Goal: Information Seeking & Learning: Get advice/opinions

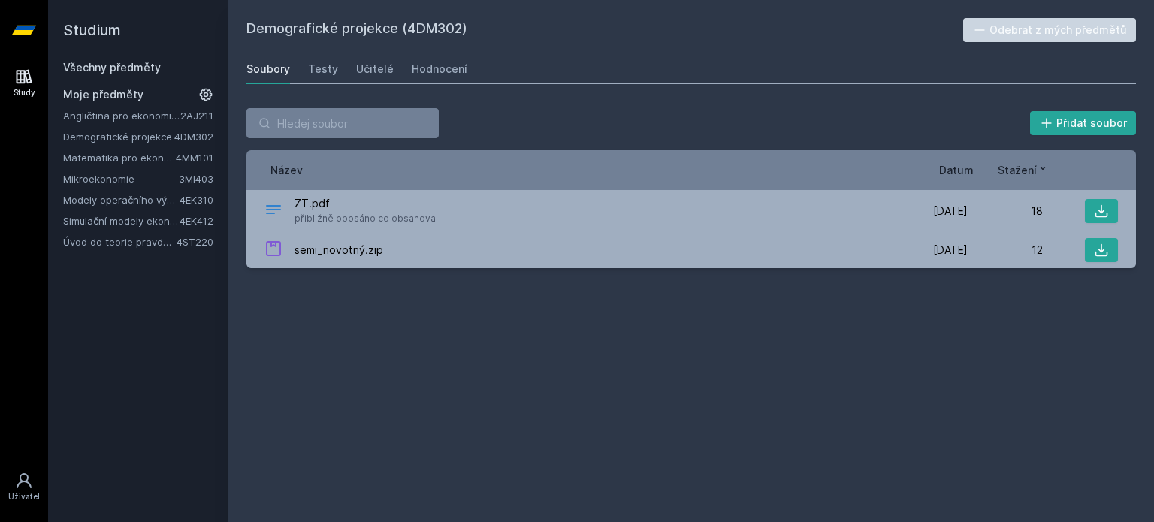
click at [141, 132] on link "Demografické projekce" at bounding box center [118, 136] width 111 height 15
click at [452, 71] on div "Hodnocení" at bounding box center [440, 69] width 56 height 15
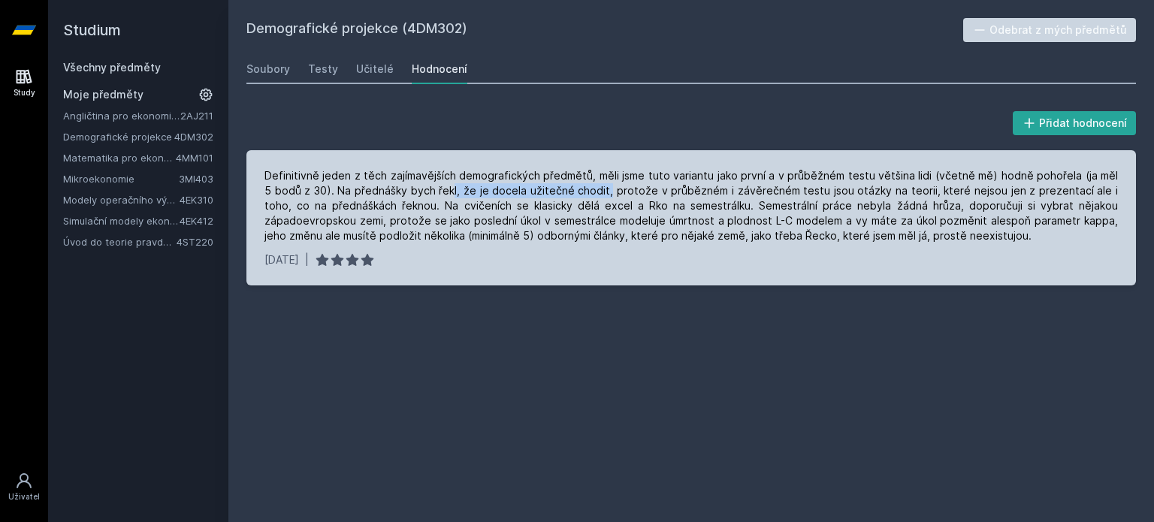
drag, startPoint x: 592, startPoint y: 189, endPoint x: 431, endPoint y: 189, distance: 160.8
click at [434, 189] on div "Definitivně jeden z těch zajímavějších demografických předmětů, měli jsme tuto …" at bounding box center [692, 205] width 854 height 75
click at [426, 206] on div "Definitivně jeden z těch zajímavějších demografických předmětů, měli jsme tuto …" at bounding box center [692, 205] width 854 height 75
drag, startPoint x: 1027, startPoint y: 205, endPoint x: 951, endPoint y: 234, distance: 81.1
click at [951, 234] on div "Definitivně jeden z těch zajímavějších demografických předmětů, měli jsme tuto …" at bounding box center [692, 205] width 854 height 75
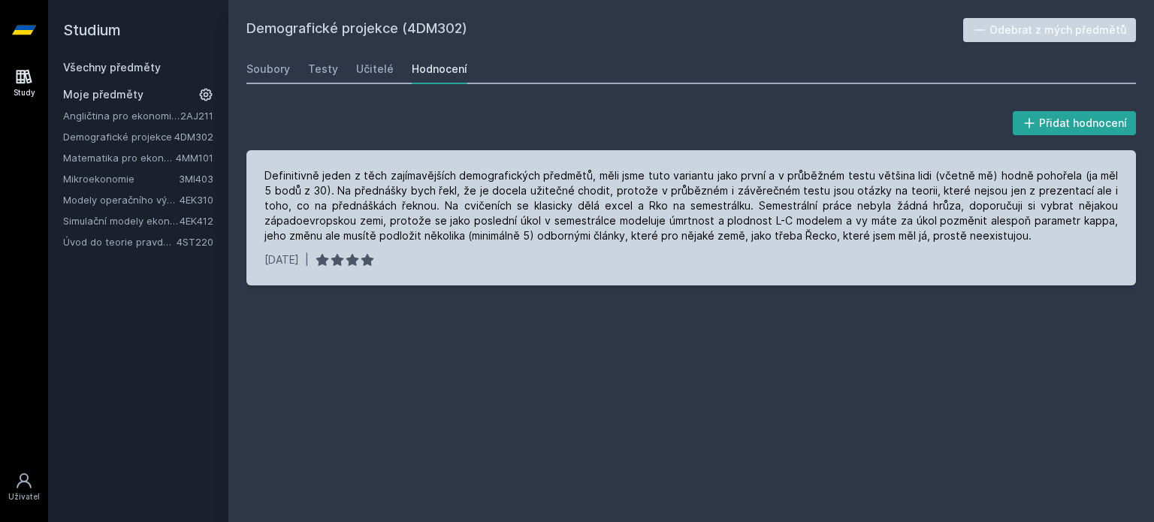
click at [958, 234] on div "Definitivně jeden z těch zajímavějších demografických předmětů, měli jsme tuto …" at bounding box center [692, 205] width 854 height 75
click at [959, 234] on div "Definitivně jeden z těch zajímavějších demografických předmětů, měli jsme tuto …" at bounding box center [692, 205] width 854 height 75
click at [993, 203] on div "Definitivně jeden z těch zajímavějších demografických předmětů, měli jsme tuto …" at bounding box center [692, 205] width 854 height 75
drag, startPoint x: 1020, startPoint y: 203, endPoint x: 1030, endPoint y: 231, distance: 29.7
click at [1030, 231] on div "Definitivně jeden z těch zajímavějších demografických předmětů, měli jsme tuto …" at bounding box center [692, 205] width 854 height 75
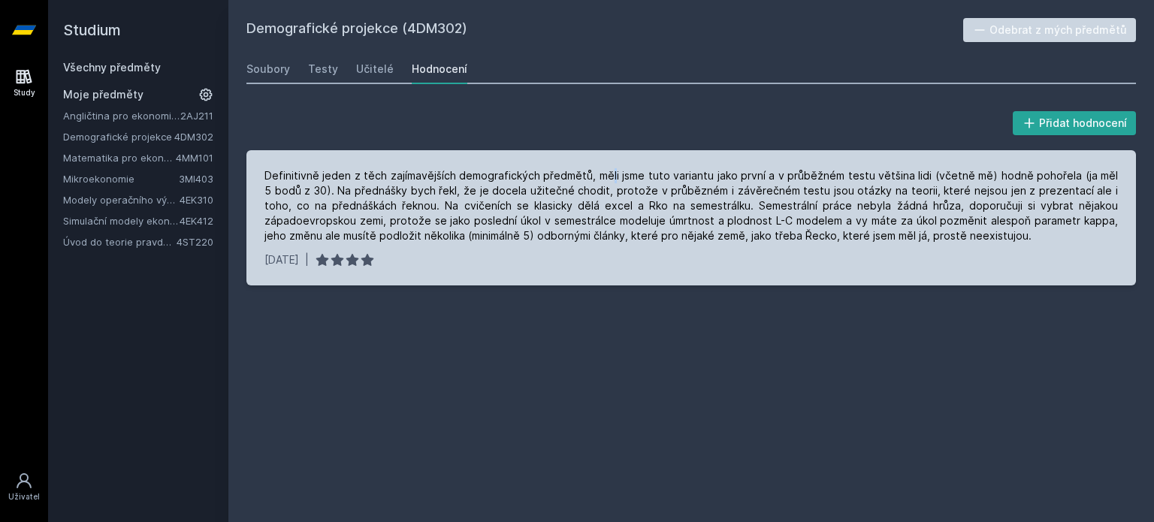
click at [613, 177] on div "Definitivně jeden z těch zajímavějších demografických předmětů, měli jsme tuto …" at bounding box center [692, 205] width 854 height 75
click at [496, 255] on div "[DATE] |" at bounding box center [692, 260] width 854 height 15
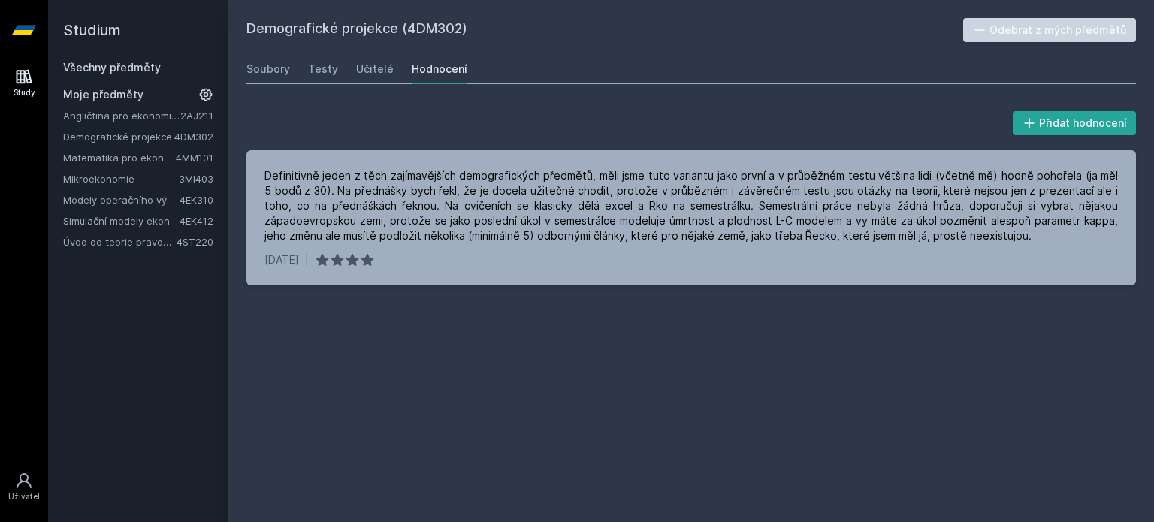
click at [168, 111] on link "Angličtina pro ekonomická studia 1 (B2/C1)" at bounding box center [121, 115] width 117 height 15
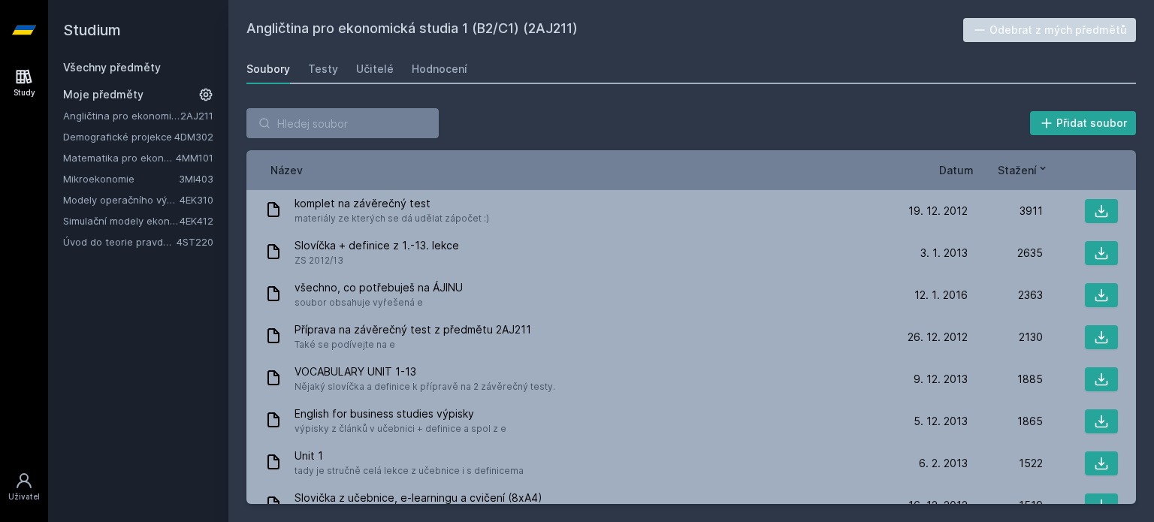
click at [192, 132] on link "4DM302" at bounding box center [193, 137] width 39 height 12
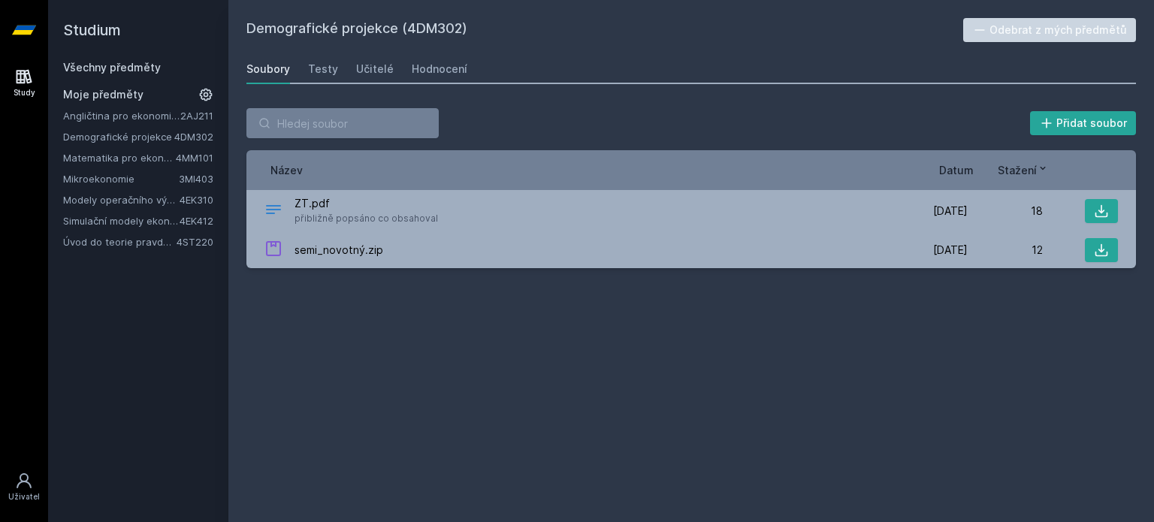
click at [186, 152] on link "4MM101" at bounding box center [195, 158] width 38 height 12
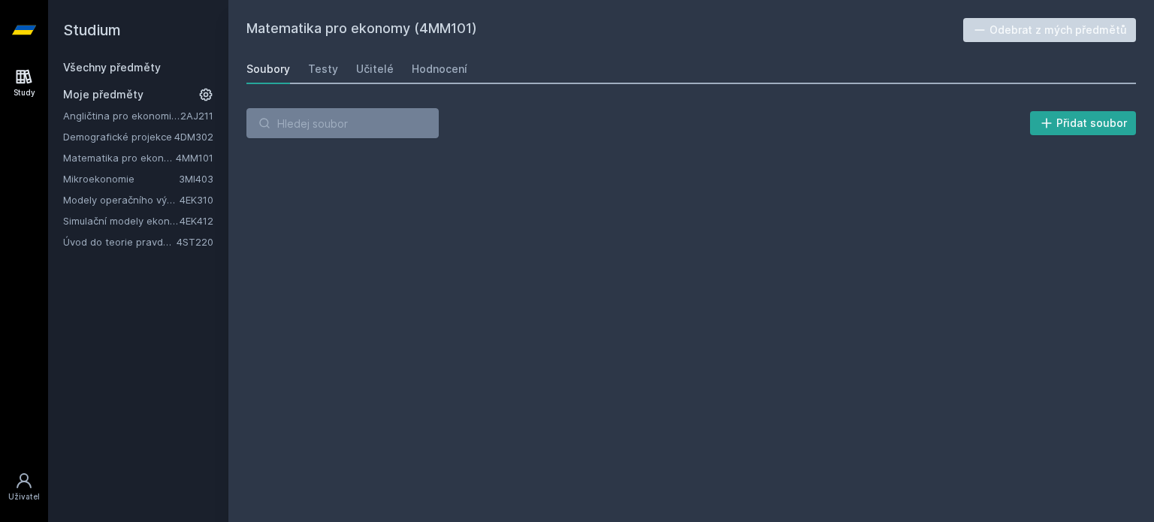
click at [174, 168] on div "Angličtina pro ekonomická studia 1 (B2/C1) 2AJ211 Demografické projekce 4DM302 …" at bounding box center [138, 178] width 150 height 141
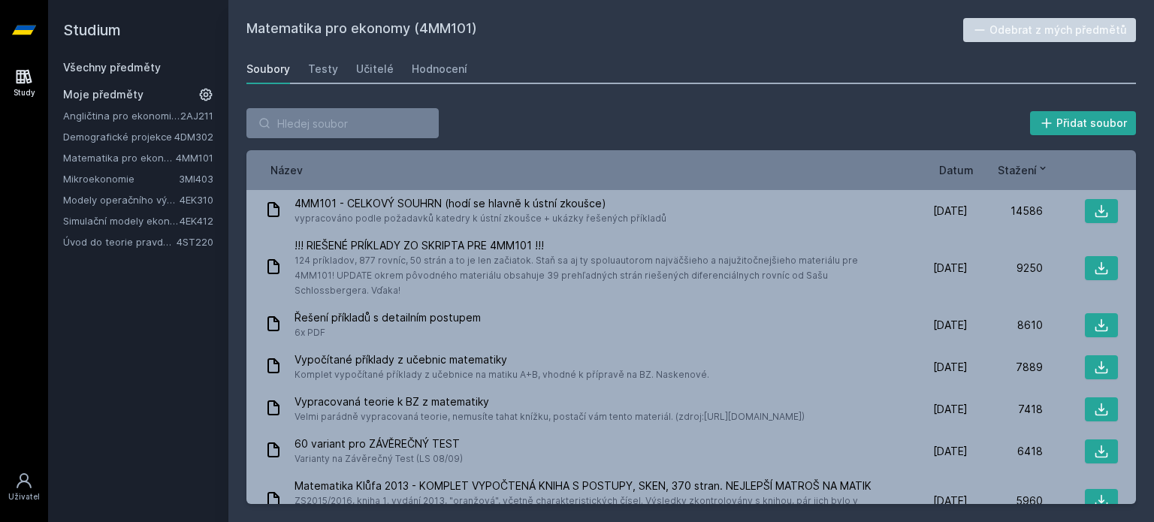
click at [171, 181] on link "Mikroekonomie" at bounding box center [121, 178] width 116 height 15
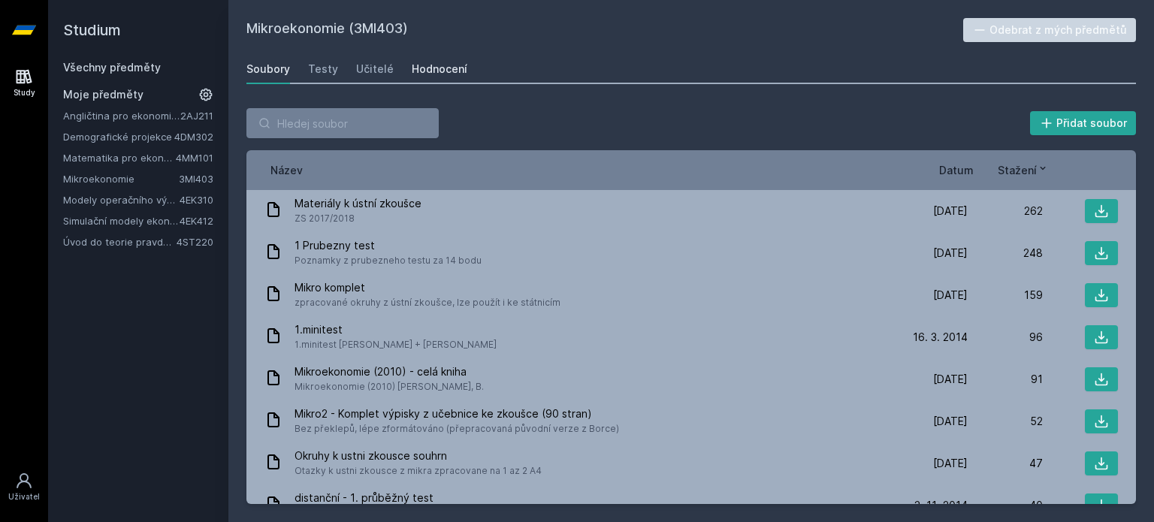
click at [426, 69] on div "Hodnocení" at bounding box center [440, 69] width 56 height 15
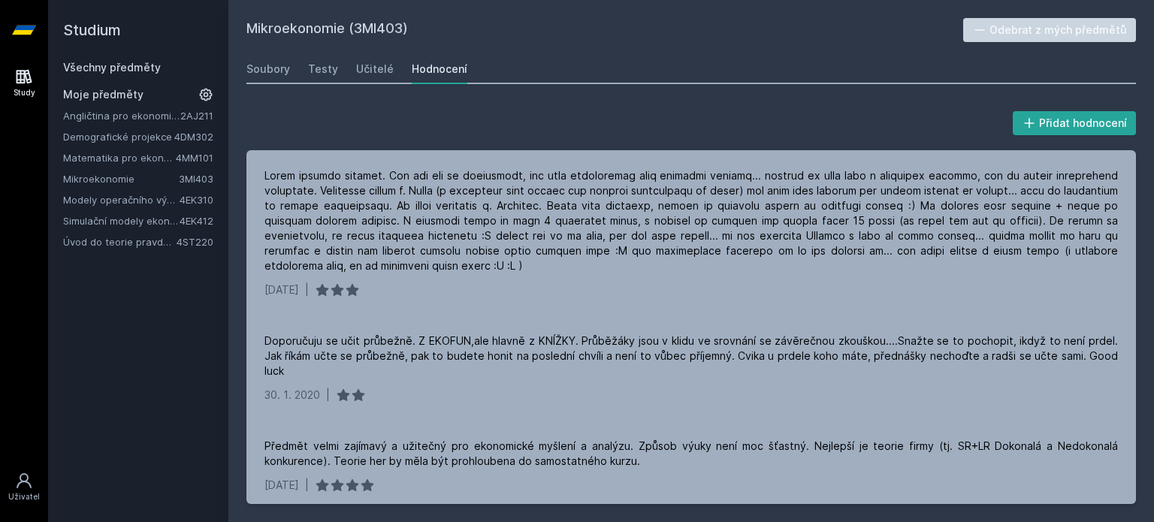
click at [395, 101] on div "Přidat hodnocení [DATE] | [GEOGRAPHIC_DATA] se učit průbežně. Z EKOFUN,ale hlav…" at bounding box center [691, 306] width 926 height 432
click at [1003, 24] on button "Odebrat z mých předmětů" at bounding box center [1050, 30] width 174 height 24
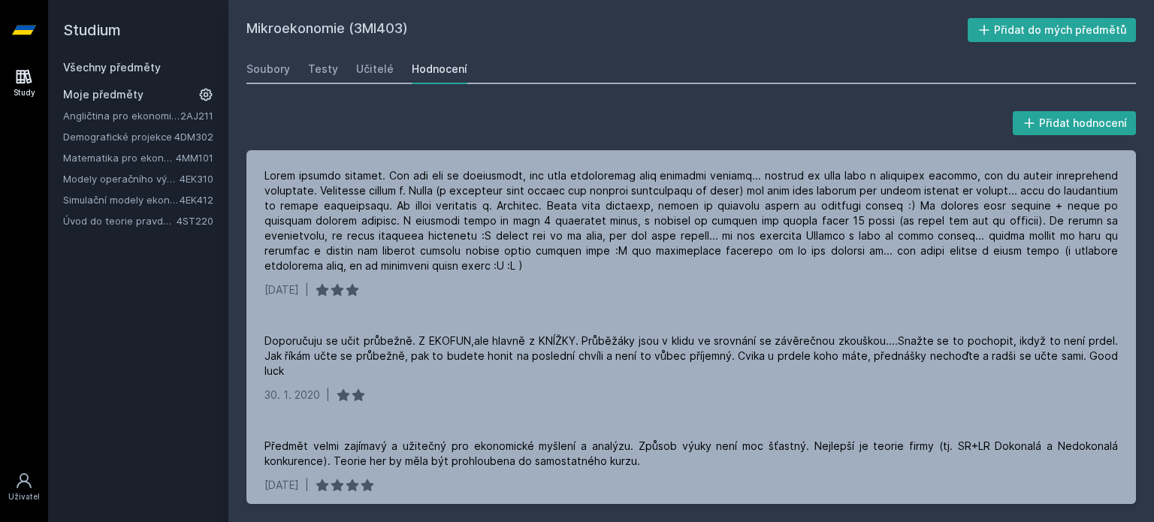
click at [544, 123] on div "Přidat hodnocení" at bounding box center [692, 123] width 890 height 30
click at [119, 62] on link "Všechny předměty" at bounding box center [112, 67] width 98 height 13
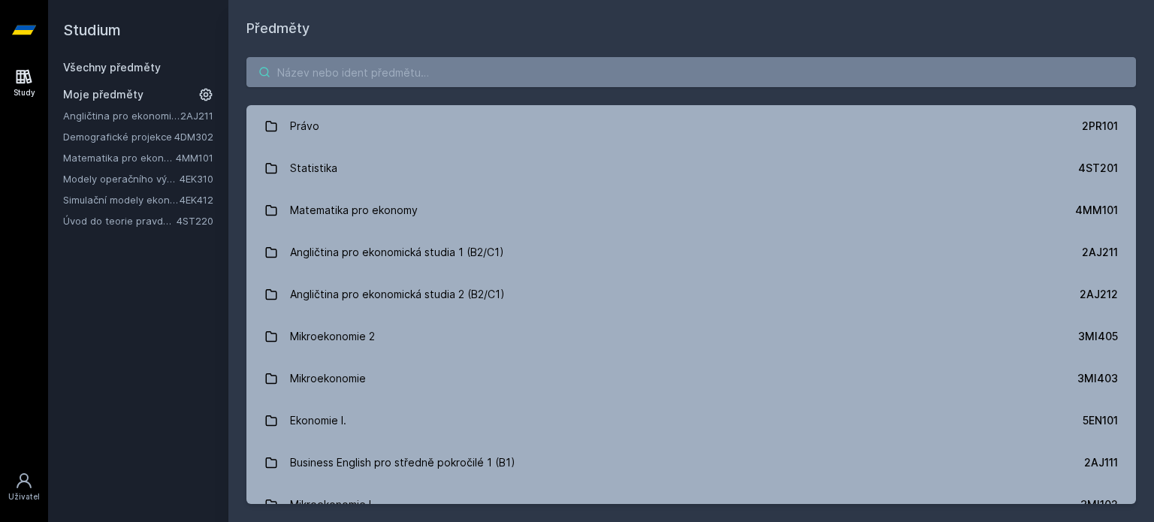
click at [562, 71] on input "search" at bounding box center [692, 72] width 890 height 30
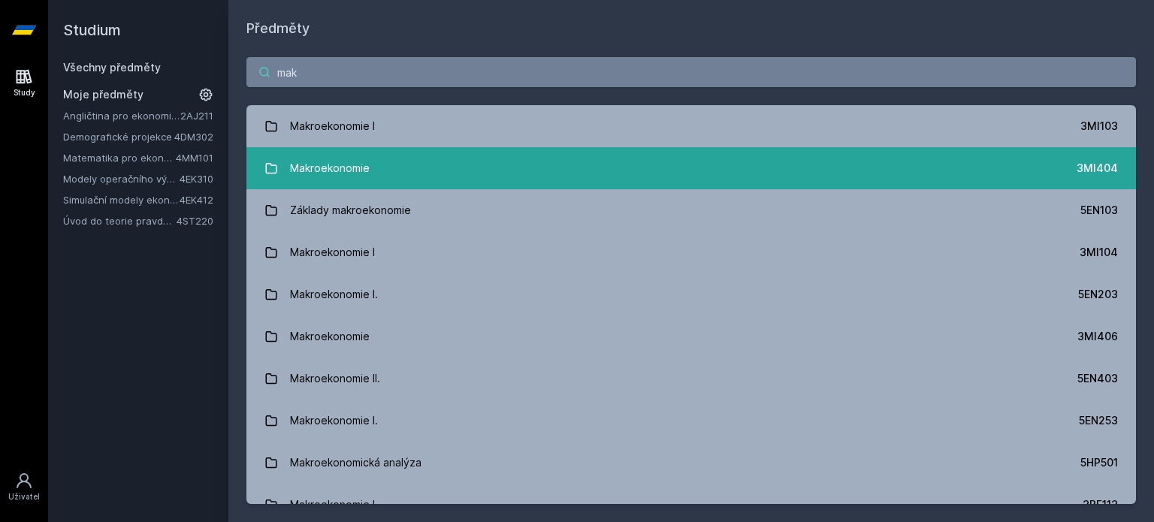
type input "mak"
click at [785, 174] on link "Makroekonomie 3MI404" at bounding box center [692, 168] width 890 height 42
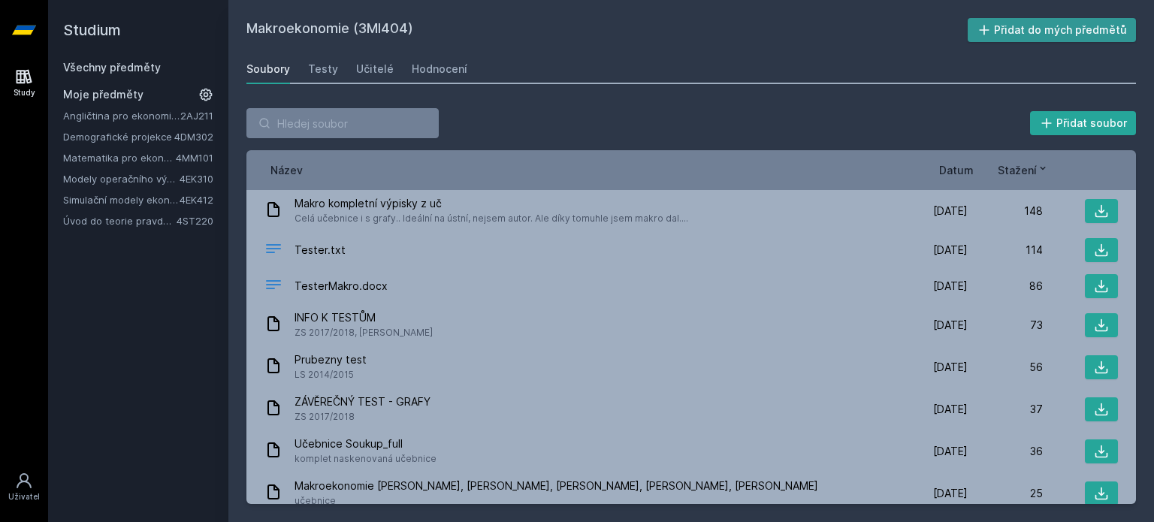
click at [1020, 31] on button "Přidat do mých předmětů" at bounding box center [1052, 30] width 169 height 24
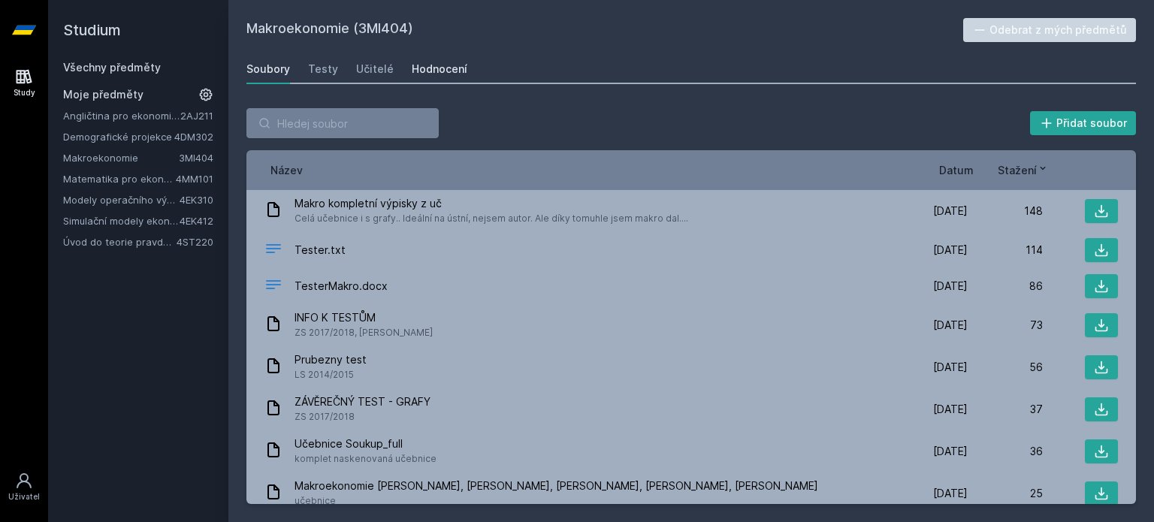
click at [412, 65] on div "Hodnocení" at bounding box center [440, 69] width 56 height 15
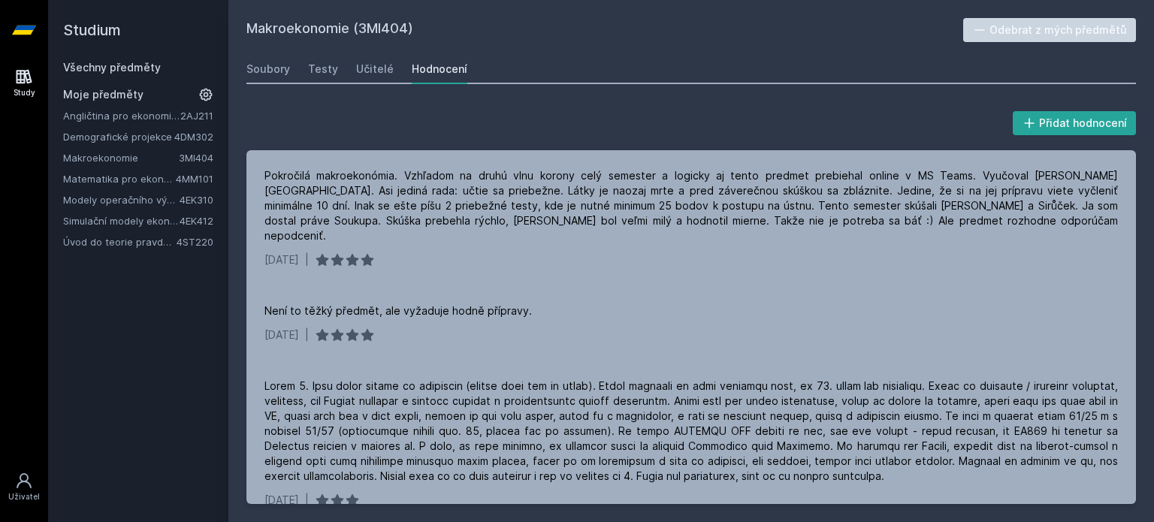
click at [302, 65] on div "Soubory Testy Učitelé Hodnocení" at bounding box center [692, 69] width 890 height 30
click at [315, 65] on div "Testy" at bounding box center [323, 69] width 30 height 15
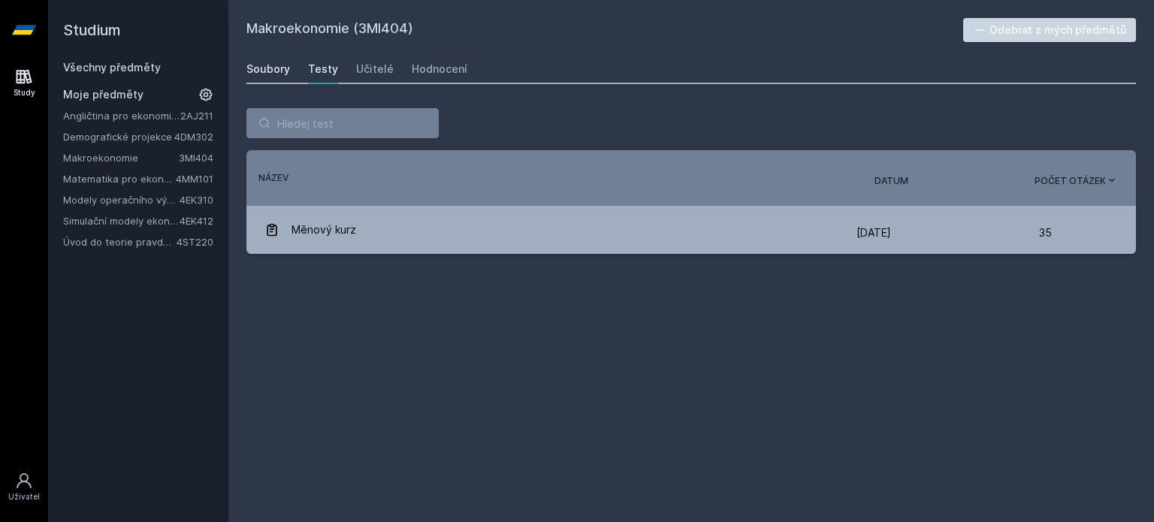
click at [280, 66] on div "Soubory" at bounding box center [269, 69] width 44 height 15
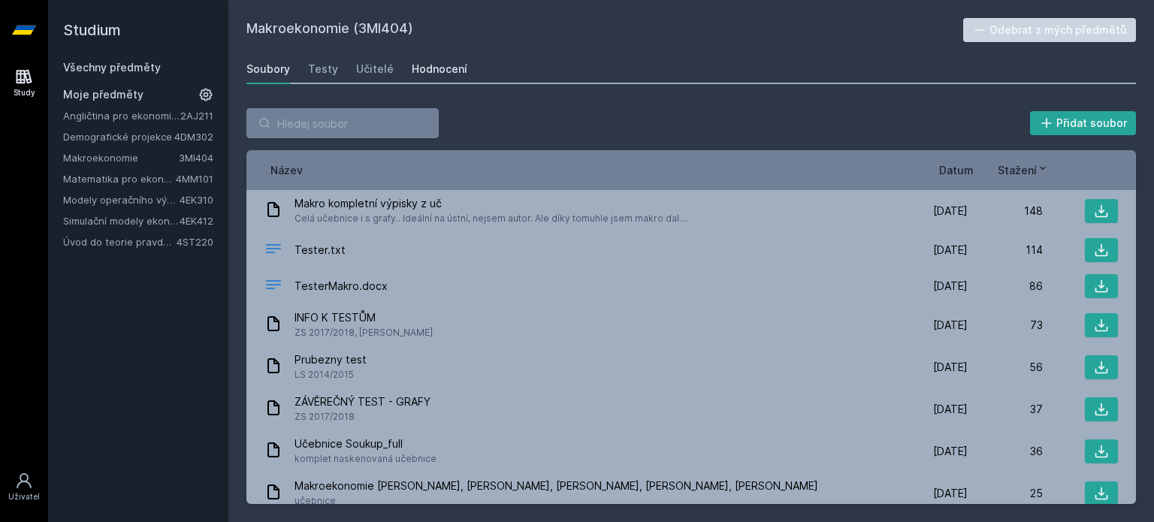
click at [436, 74] on div "Hodnocení" at bounding box center [440, 69] width 56 height 15
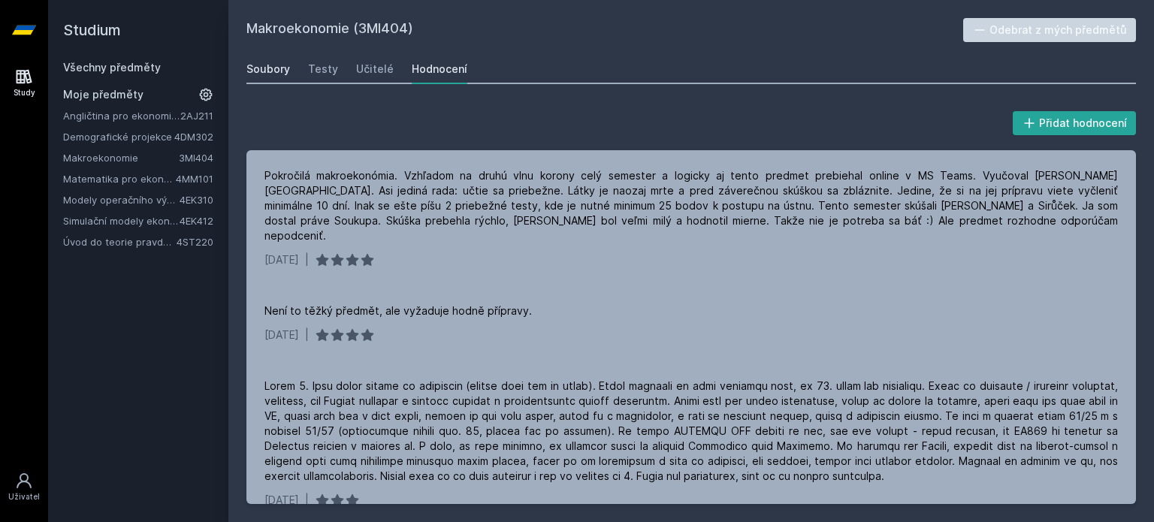
click at [277, 62] on div "Soubory" at bounding box center [269, 69] width 44 height 15
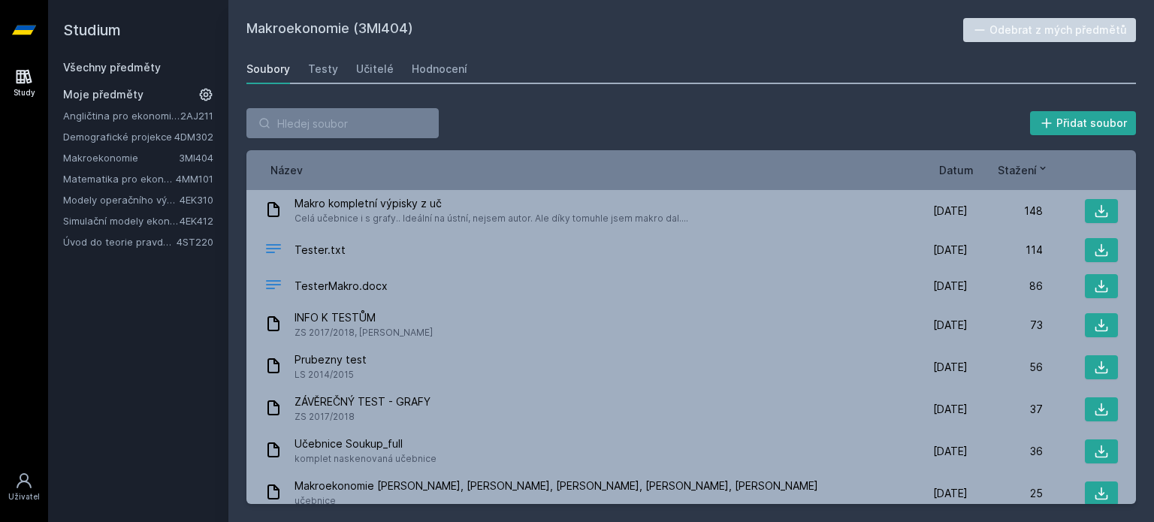
click at [283, 73] on div "Soubory" at bounding box center [269, 69] width 44 height 15
click at [383, 69] on div "Učitelé" at bounding box center [375, 69] width 38 height 15
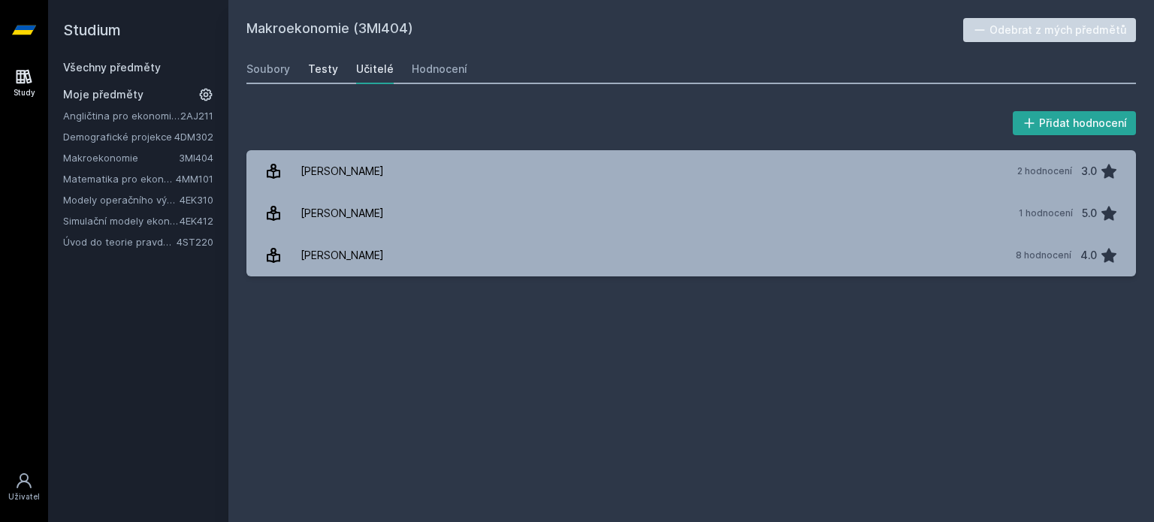
click at [333, 68] on div "Testy" at bounding box center [323, 69] width 30 height 15
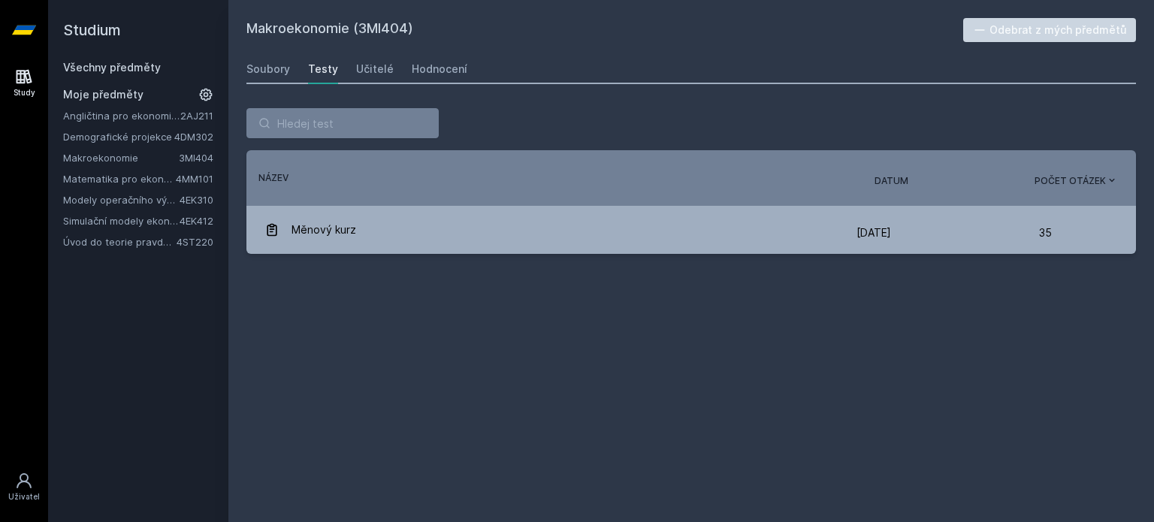
click at [423, 83] on div "Soubory Testy Učitelé Hodnocení" at bounding box center [692, 69] width 890 height 30
click at [424, 83] on div "Soubory Testy Učitelé Hodnocení" at bounding box center [692, 69] width 890 height 30
click at [425, 77] on link "Hodnocení" at bounding box center [440, 69] width 56 height 30
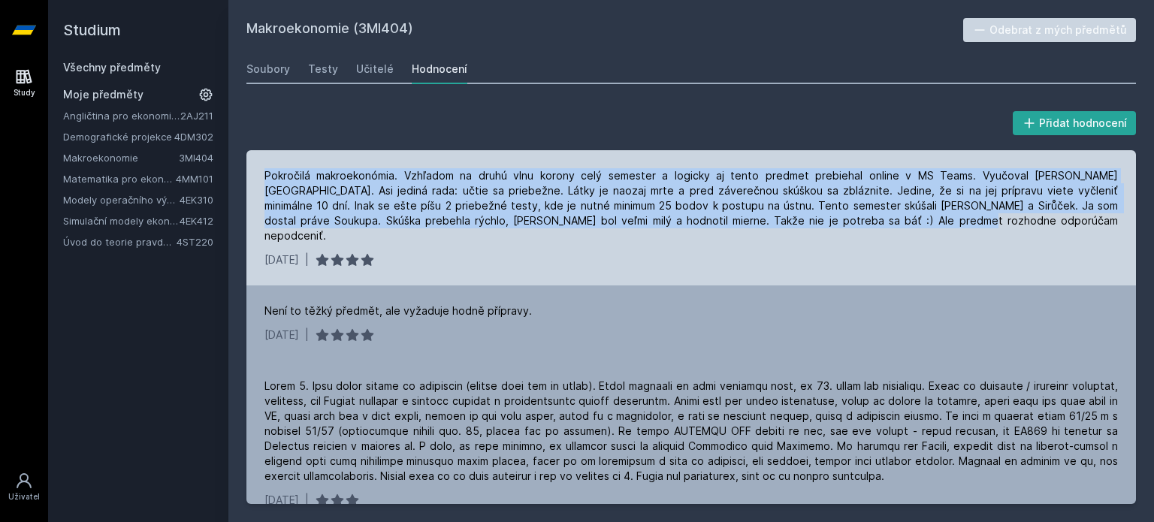
drag, startPoint x: 798, startPoint y: 202, endPoint x: 277, endPoint y: 186, distance: 521.1
click at [261, 165] on div "Pokročilá makroekonómia. Vzhľadom na druhú vlnu korony celý semester a logicky …" at bounding box center [692, 217] width 890 height 135
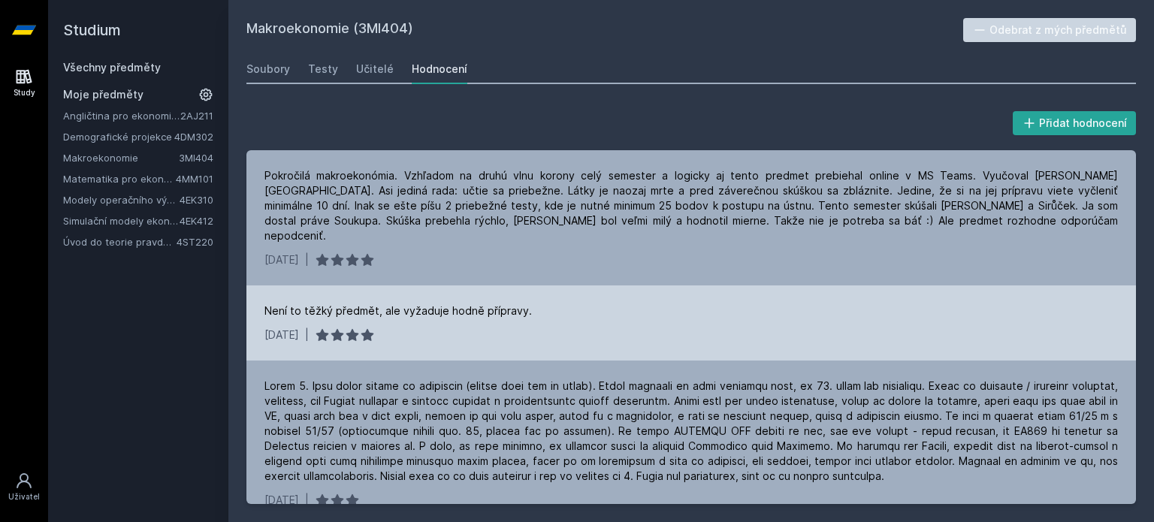
click at [667, 304] on div "Není to těžký předmět, ale vyžaduje hodně přípravy." at bounding box center [692, 311] width 854 height 15
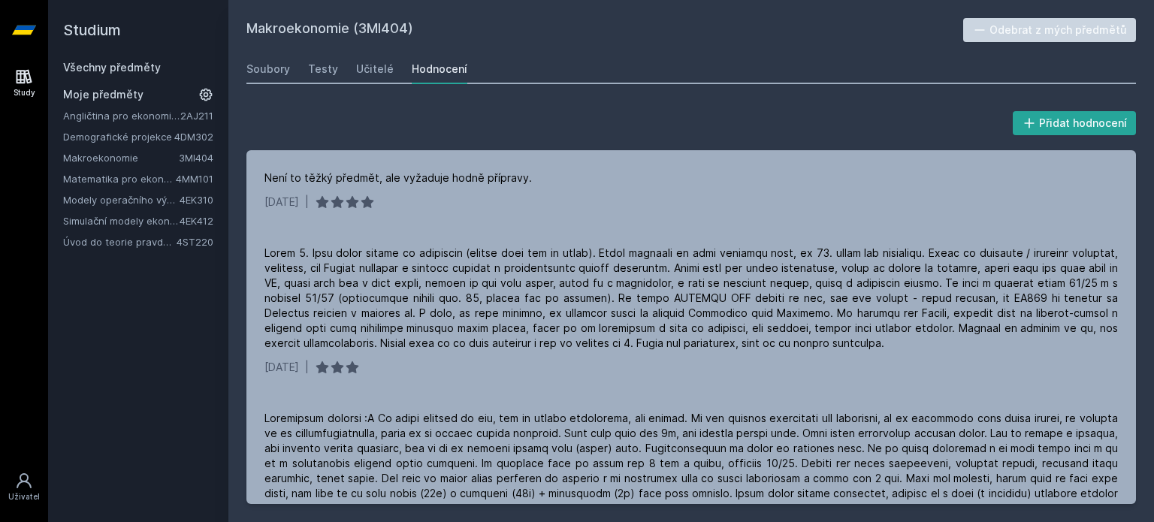
scroll to position [301, 0]
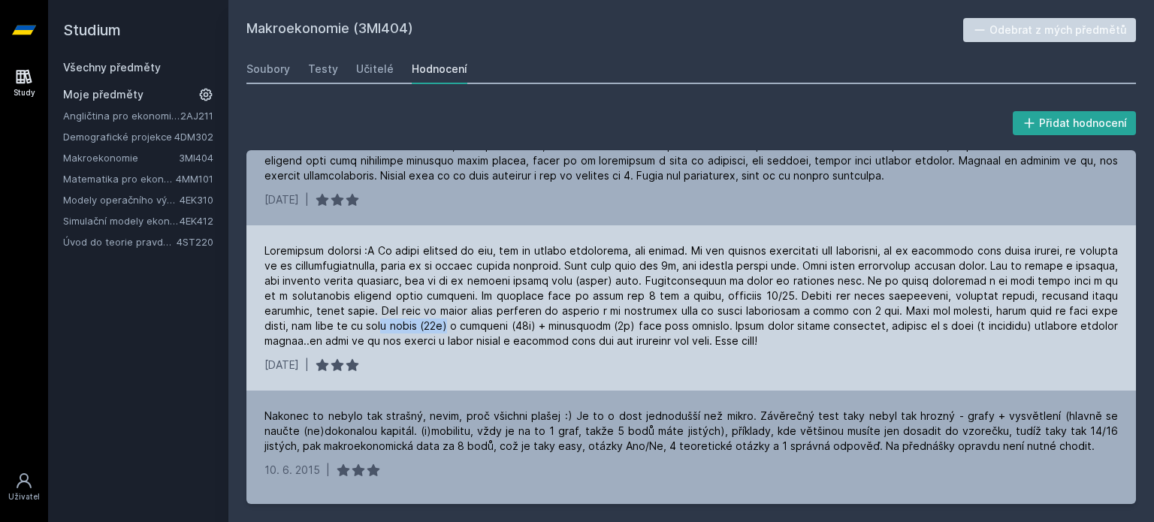
drag, startPoint x: 392, startPoint y: 313, endPoint x: 455, endPoint y: 306, distance: 64.3
click at [455, 306] on div at bounding box center [692, 296] width 854 height 105
drag, startPoint x: 468, startPoint y: 306, endPoint x: 540, endPoint y: 313, distance: 71.7
click at [537, 313] on div at bounding box center [692, 296] width 854 height 105
drag, startPoint x: 597, startPoint y: 315, endPoint x: 610, endPoint y: 315, distance: 12.0
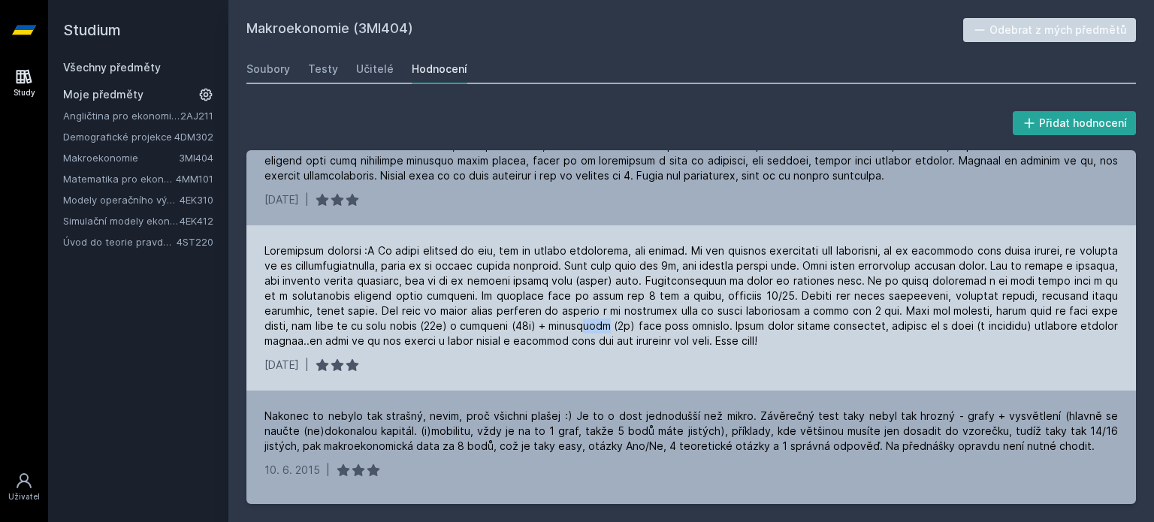
click at [607, 315] on div at bounding box center [692, 296] width 854 height 105
click at [625, 335] on div "[DATE] |" at bounding box center [692, 307] width 890 height 165
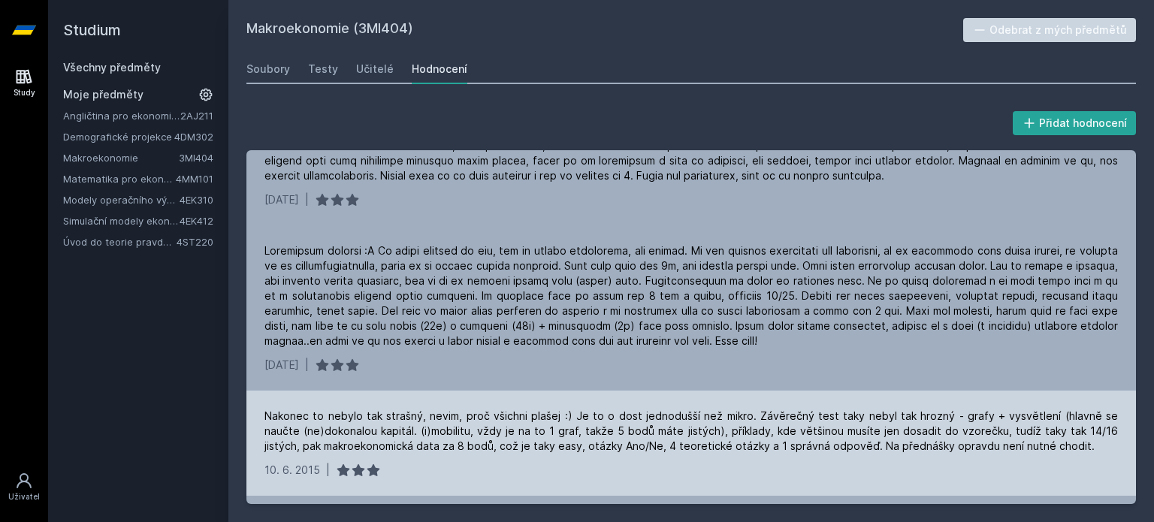
click at [519, 409] on div "Nakonec to nebylo tak strašný, nevim, proč všichni plašej :) Je to o dost jedno…" at bounding box center [692, 431] width 854 height 45
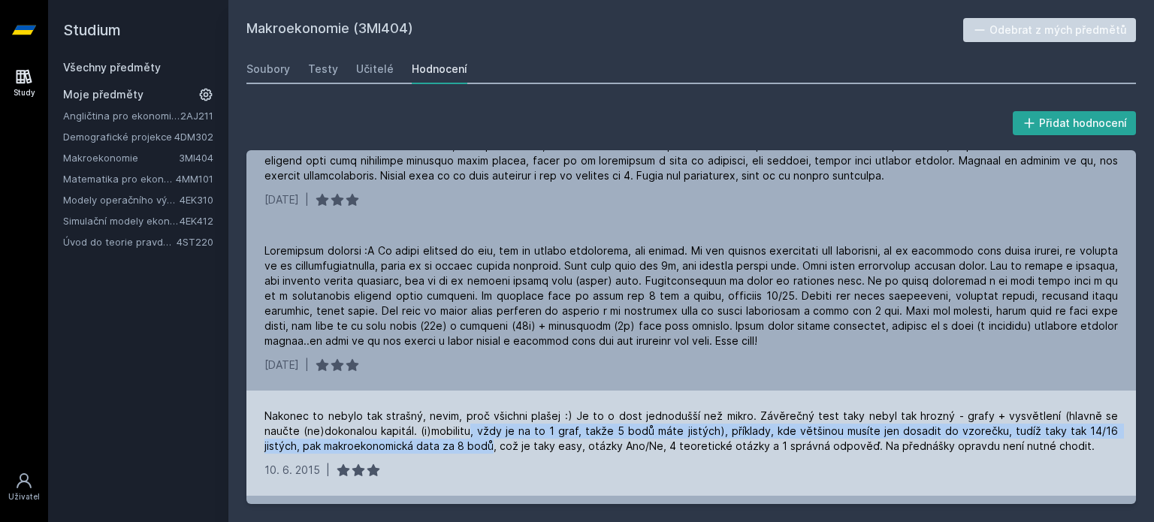
drag, startPoint x: 430, startPoint y: 433, endPoint x: 429, endPoint y: 417, distance: 15.8
click at [429, 422] on div "Nakonec to nebylo tak strašný, nevim, proč všichni plašej :) Je to o dost jedno…" at bounding box center [692, 431] width 854 height 45
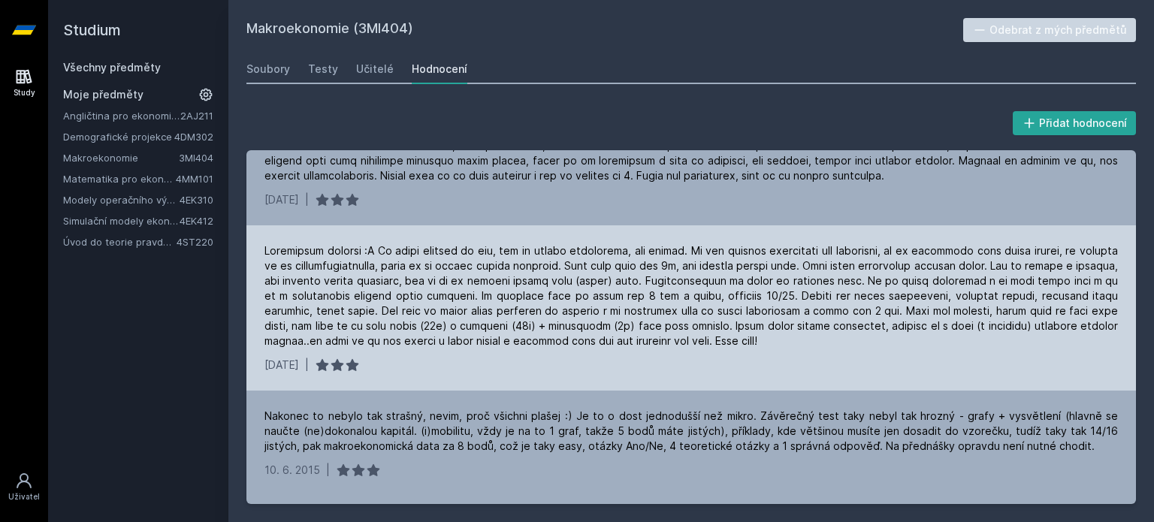
click at [563, 306] on div at bounding box center [692, 296] width 854 height 105
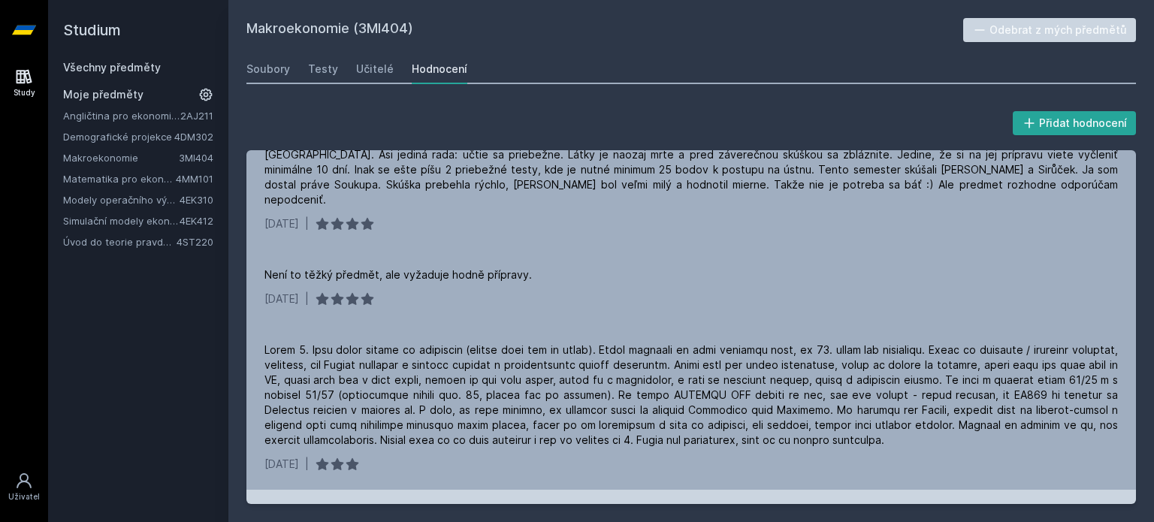
scroll to position [0, 0]
